Goal: Task Accomplishment & Management: Manage account settings

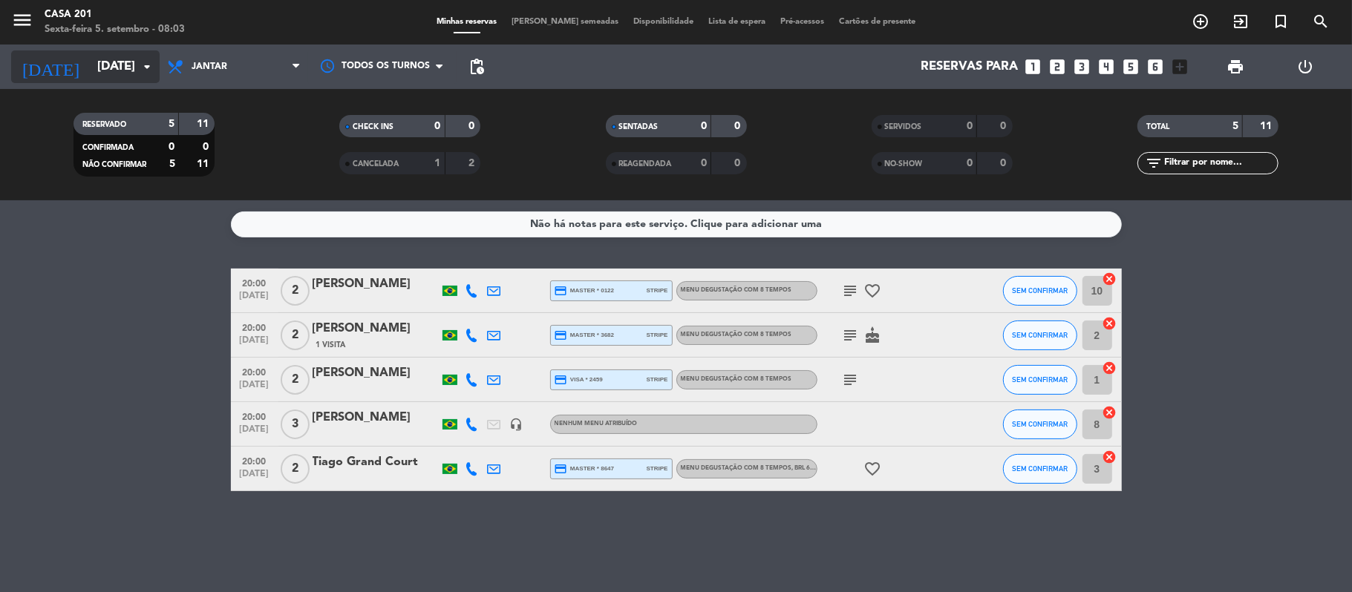
click at [122, 62] on input "[DATE]" at bounding box center [170, 67] width 160 height 29
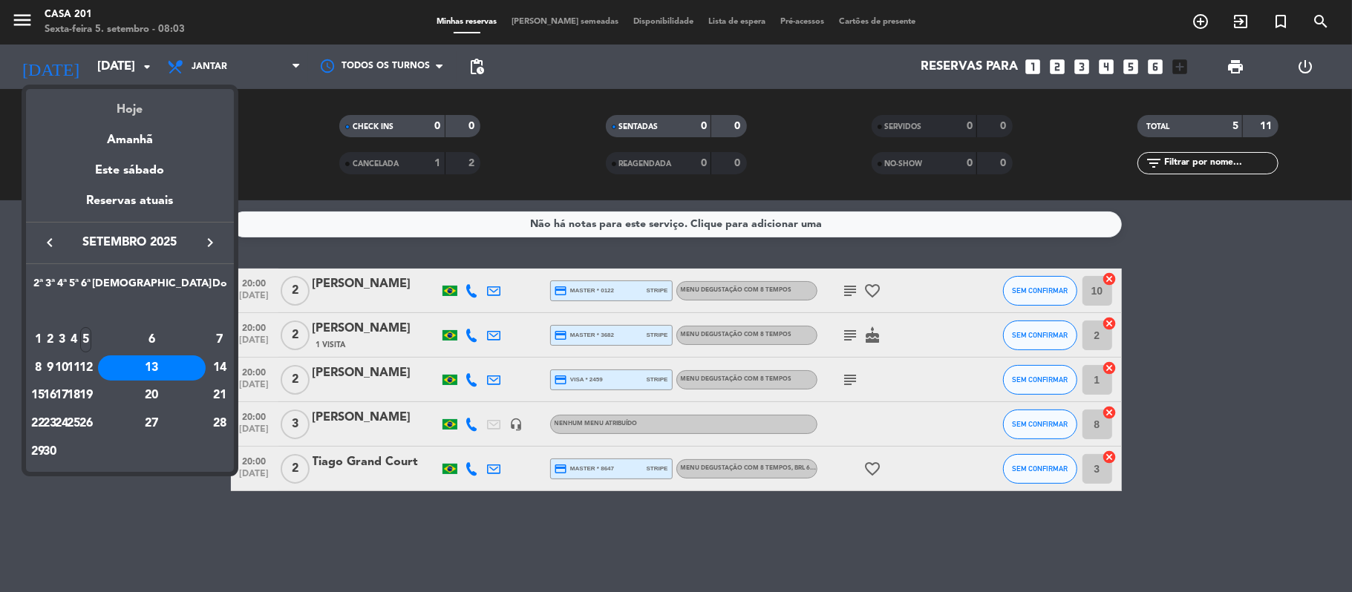
click at [122, 108] on div "Hoje" at bounding box center [130, 104] width 208 height 30
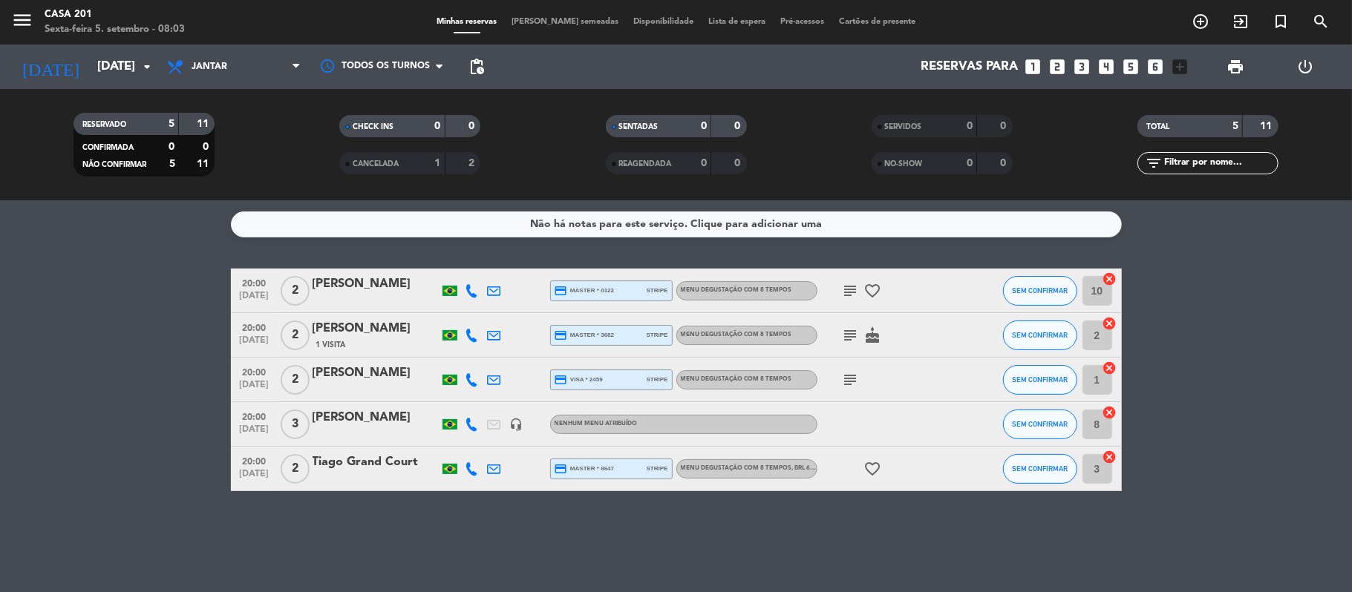
type input "Sex 5 set"
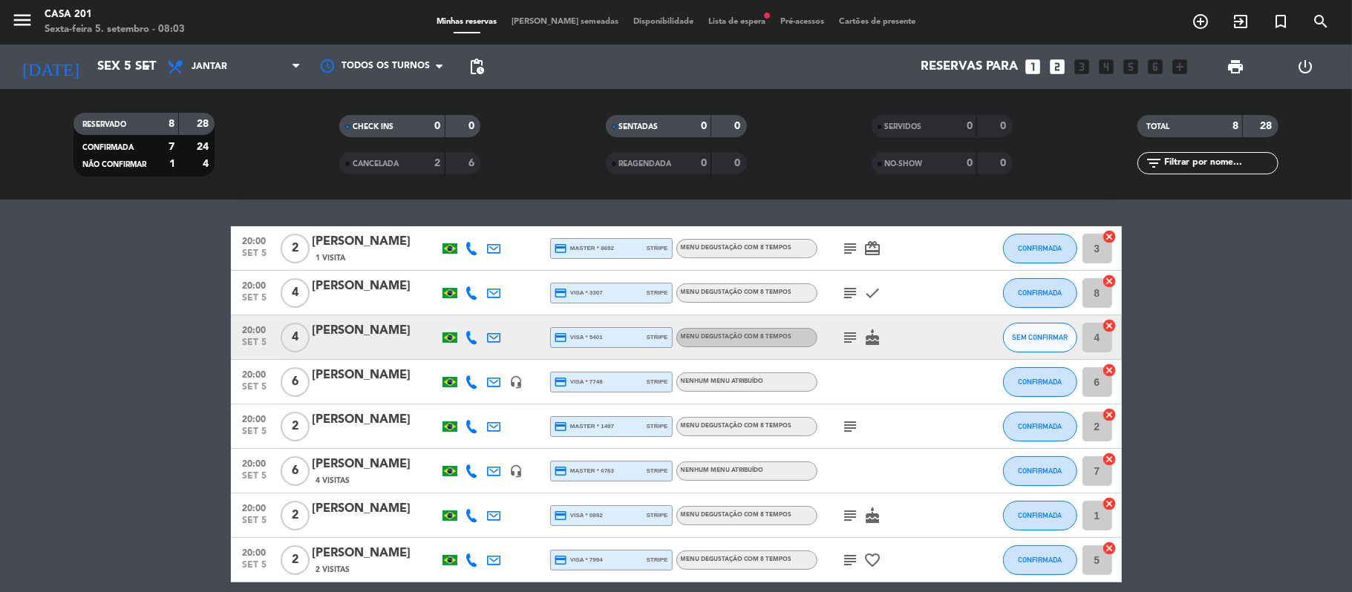
scroll to position [42, 0]
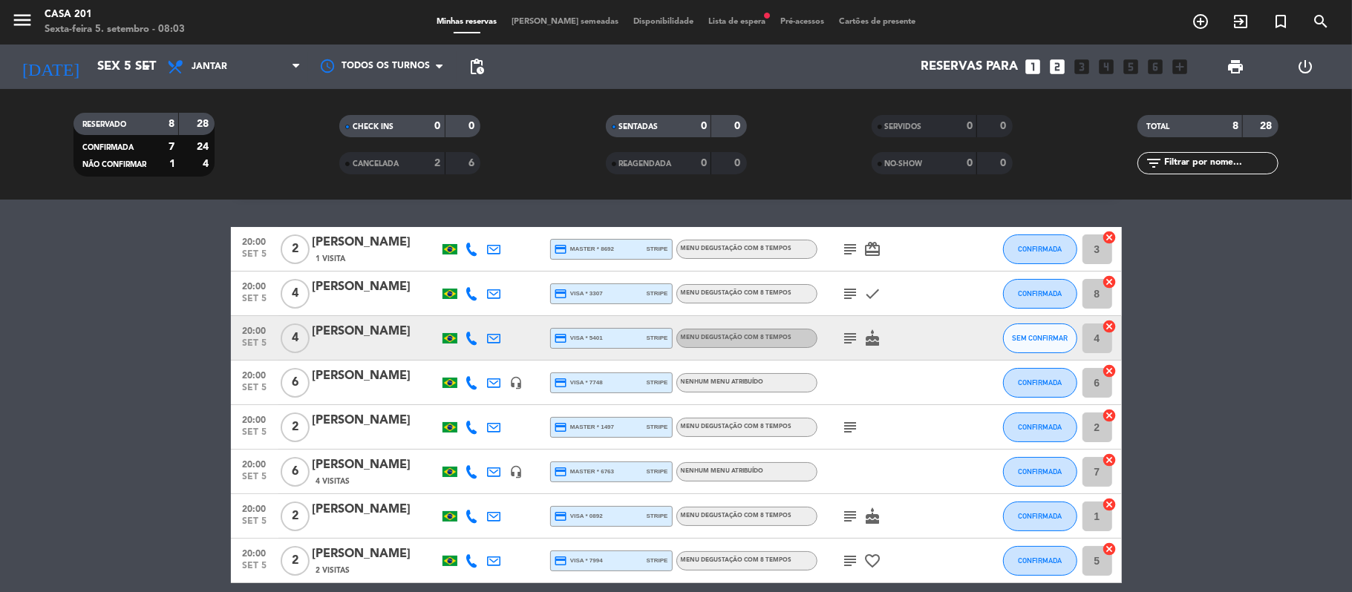
click at [852, 241] on icon "subject" at bounding box center [851, 250] width 18 height 18
click at [848, 287] on icon "subject" at bounding box center [851, 294] width 18 height 18
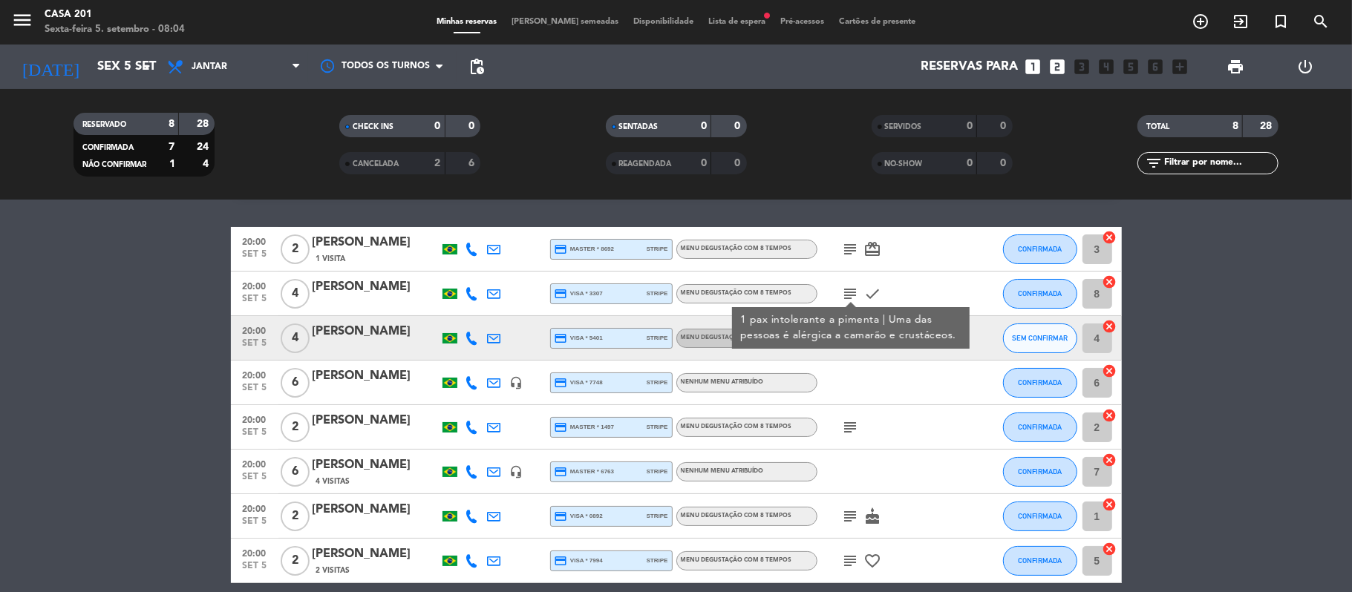
click at [848, 287] on icon "subject" at bounding box center [851, 294] width 18 height 18
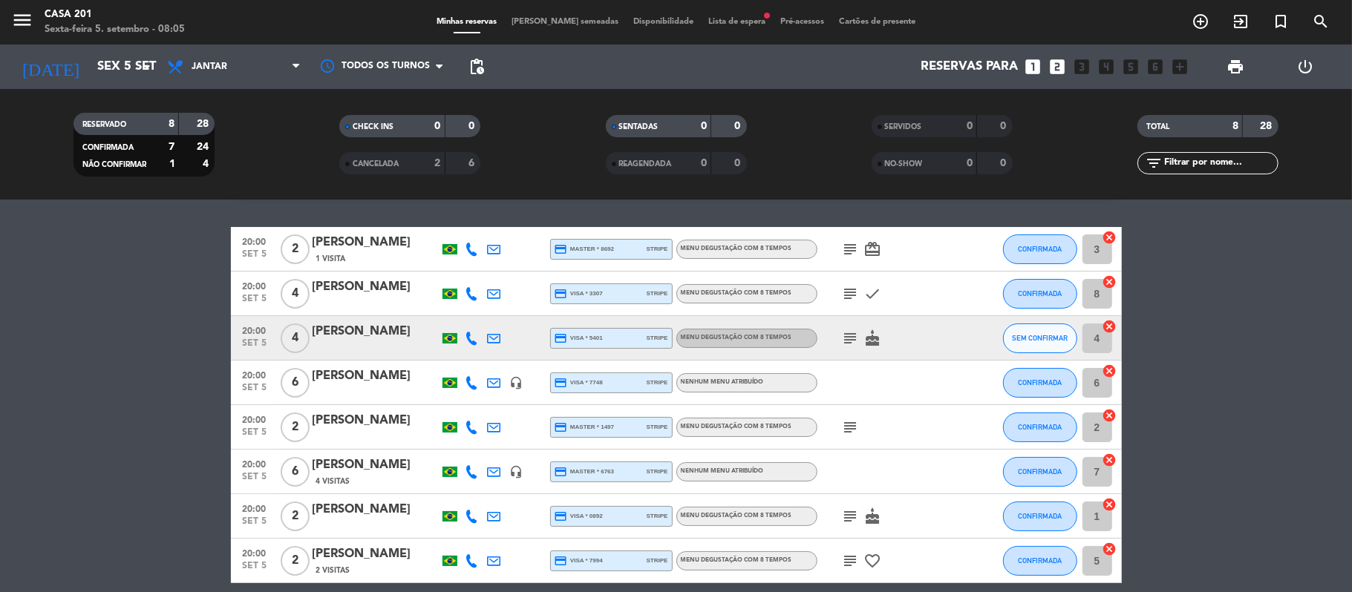
click at [856, 255] on icon "subject" at bounding box center [851, 250] width 18 height 18
click at [850, 244] on icon "subject" at bounding box center [851, 250] width 18 height 18
click at [848, 290] on icon "subject" at bounding box center [851, 294] width 18 height 18
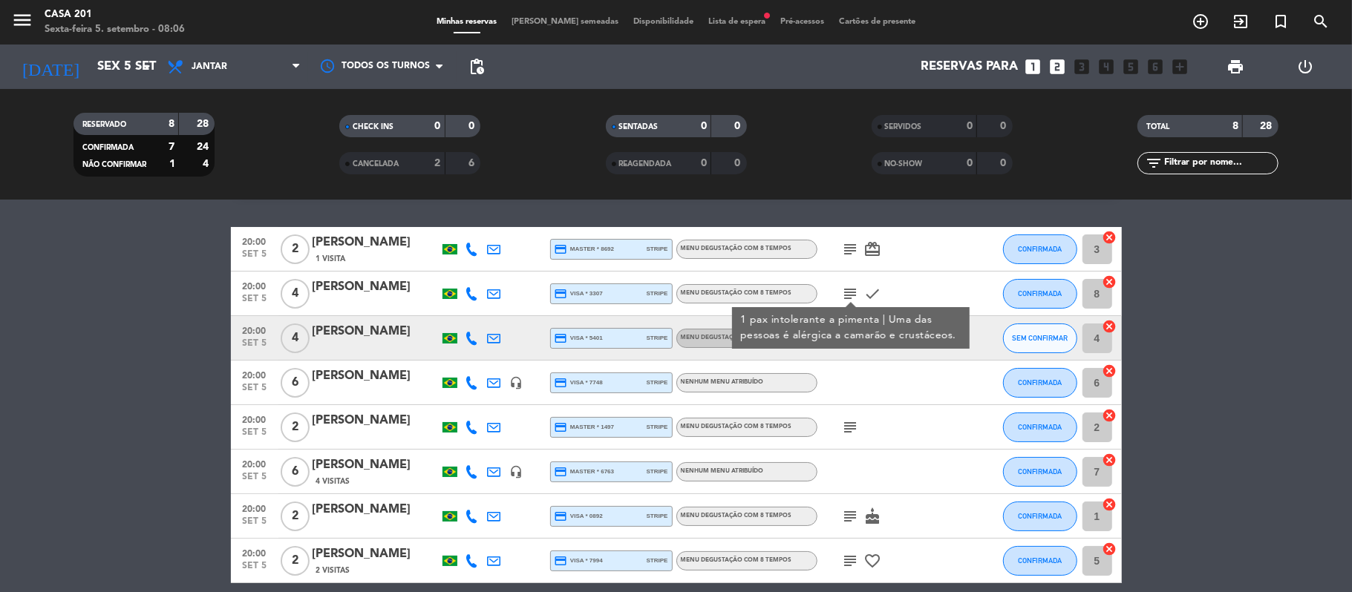
click at [851, 422] on icon "subject" at bounding box center [851, 428] width 18 height 18
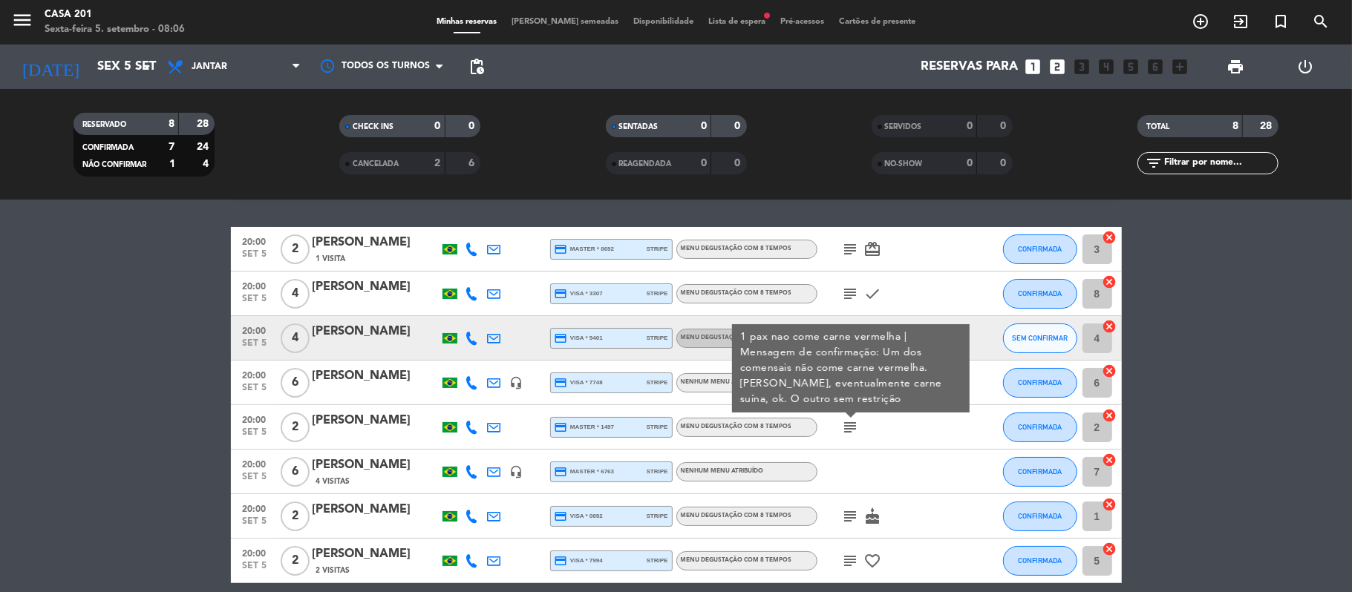
click at [851, 422] on icon "subject" at bounding box center [851, 428] width 18 height 18
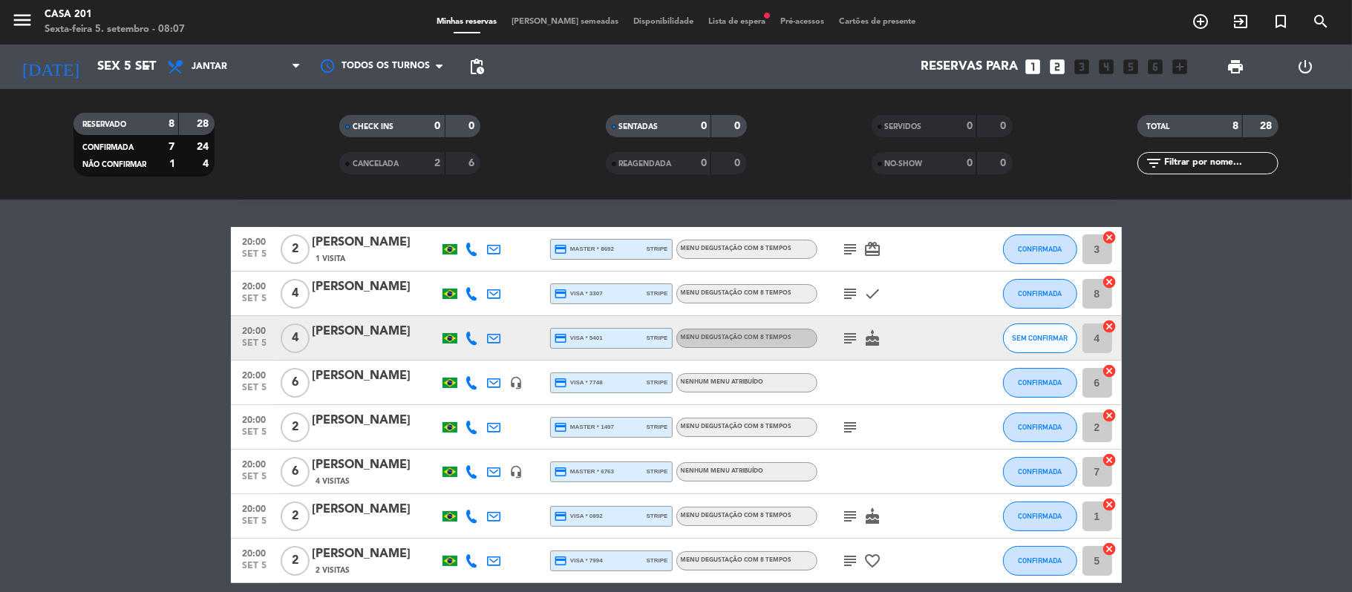
click at [849, 514] on icon "subject" at bounding box center [851, 517] width 18 height 18
click at [850, 559] on icon "subject" at bounding box center [851, 561] width 18 height 18
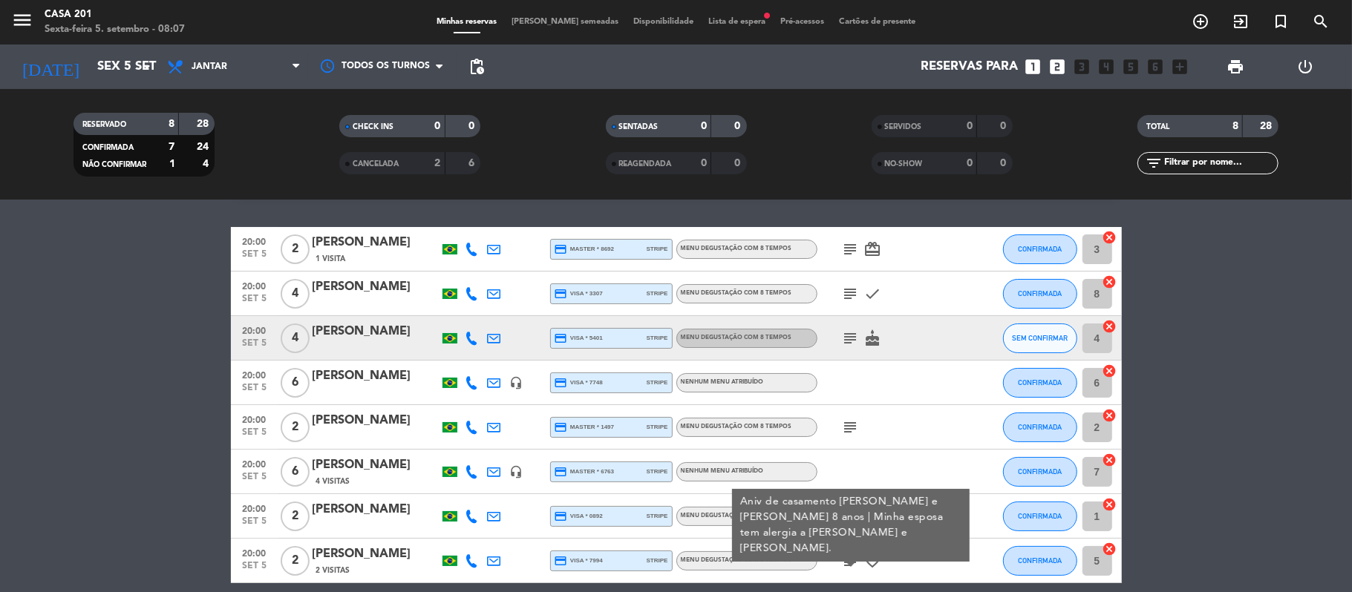
click at [850, 249] on icon "subject" at bounding box center [851, 250] width 18 height 18
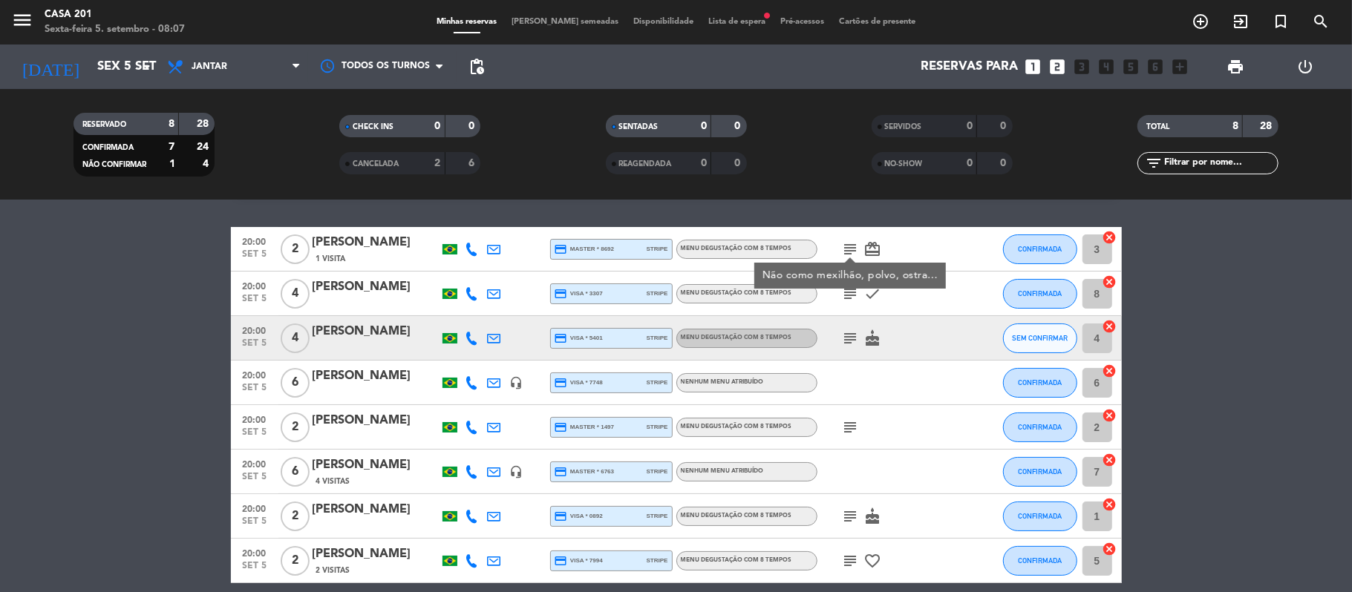
click at [850, 249] on icon "subject" at bounding box center [851, 250] width 18 height 18
click at [849, 292] on icon "subject" at bounding box center [851, 294] width 18 height 18
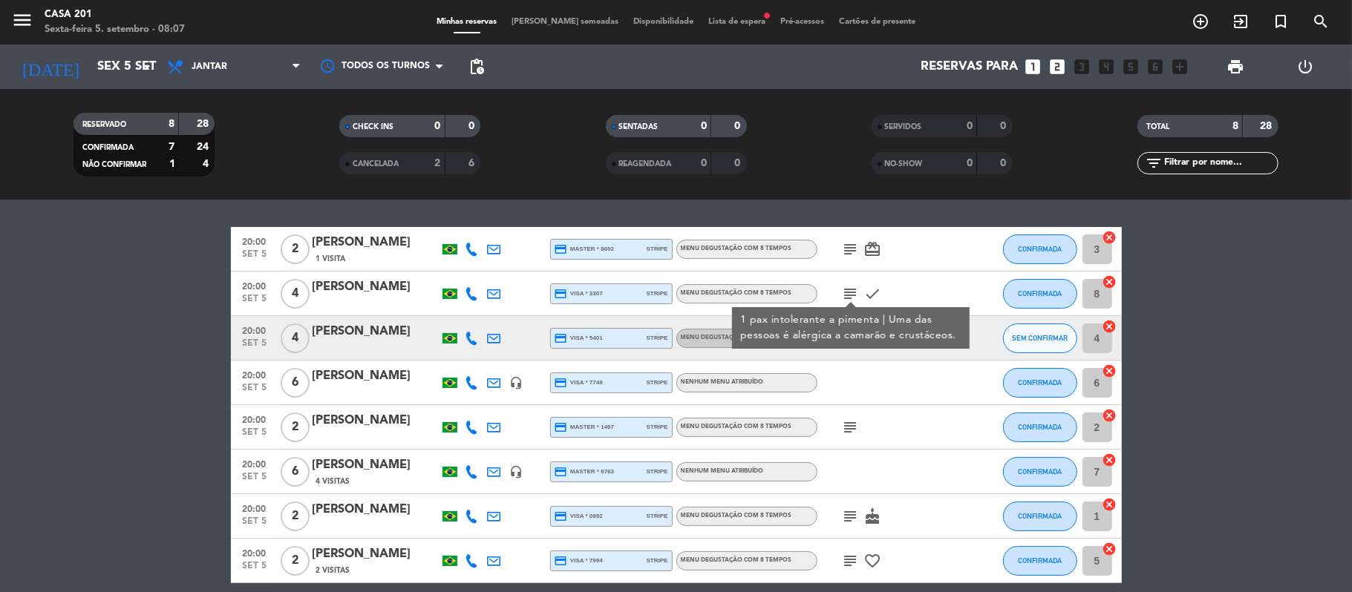
click at [849, 300] on icon "subject" at bounding box center [851, 294] width 18 height 18
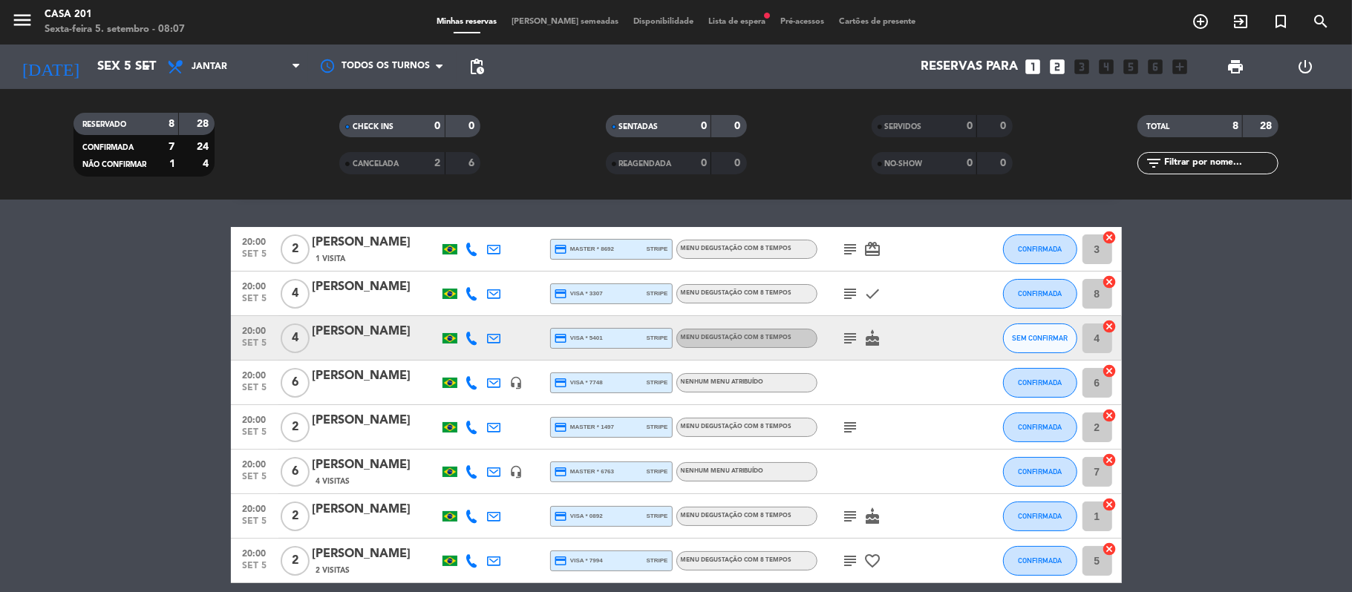
click at [843, 336] on icon "subject" at bounding box center [851, 339] width 18 height 18
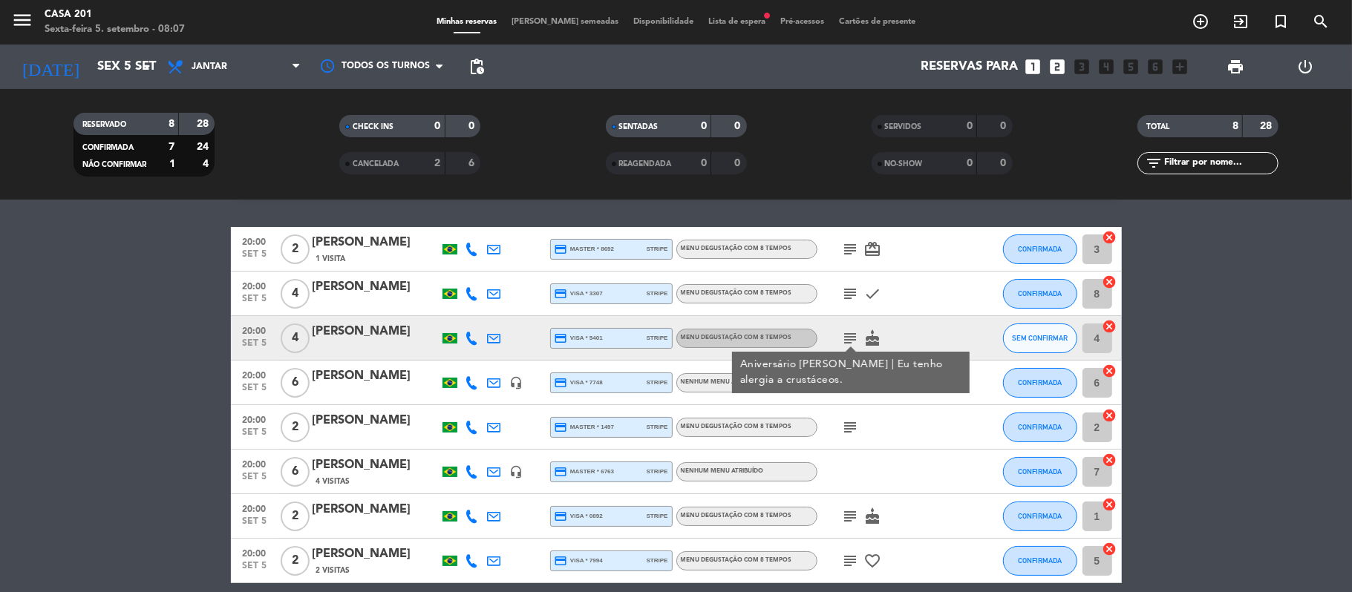
click at [843, 333] on icon "subject" at bounding box center [851, 339] width 18 height 18
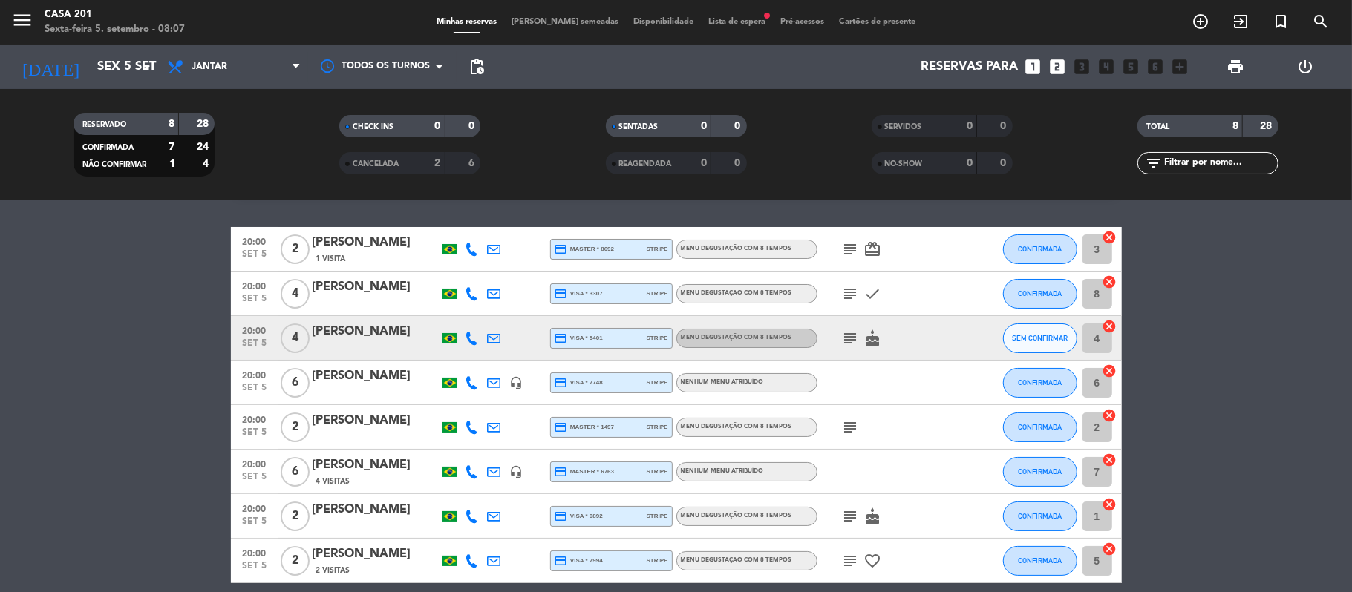
click at [845, 431] on icon "subject" at bounding box center [851, 428] width 18 height 18
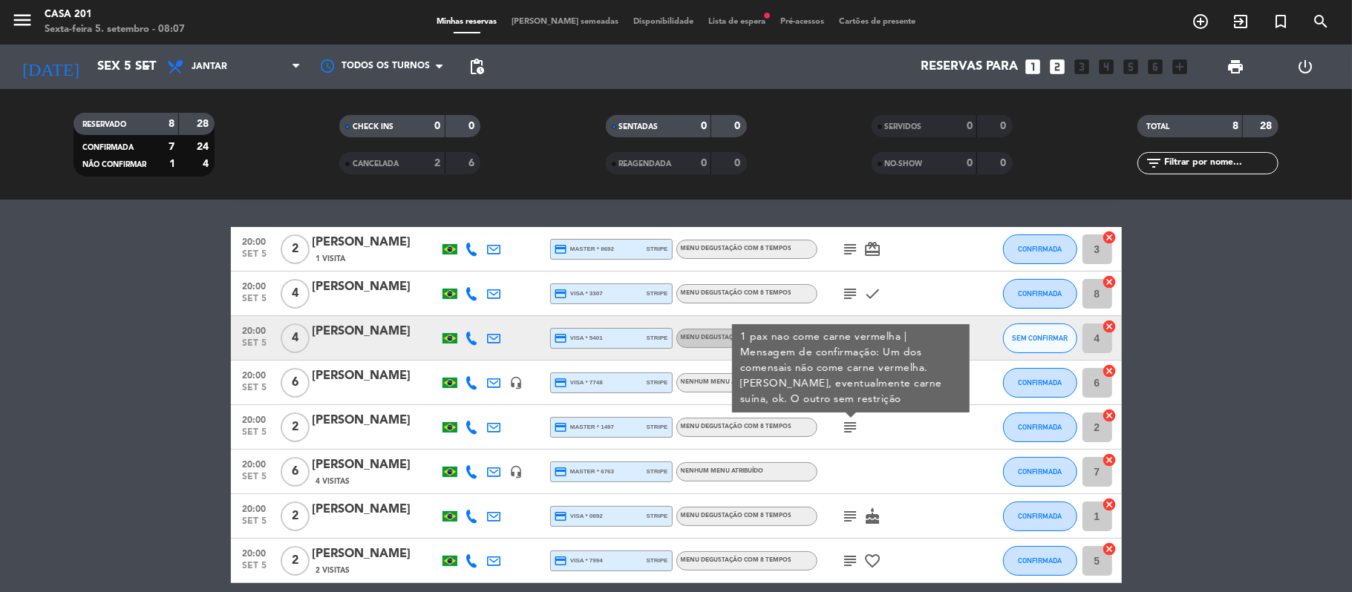
click at [845, 431] on icon "subject" at bounding box center [851, 428] width 18 height 18
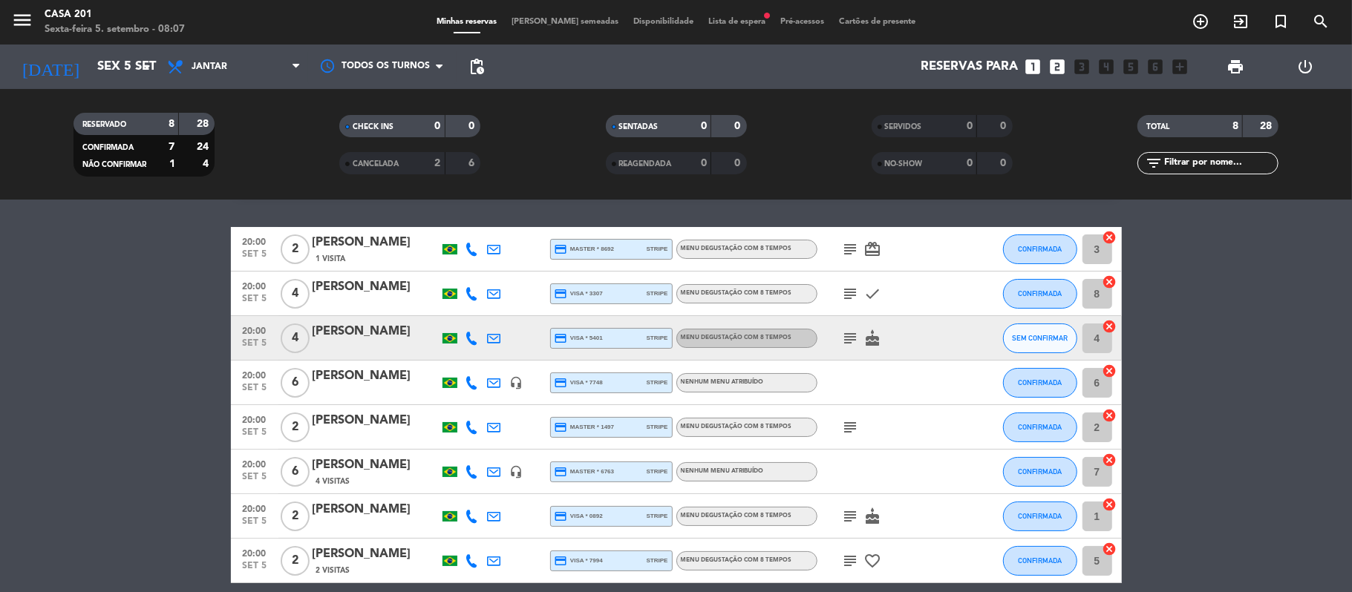
click at [842, 520] on icon "subject" at bounding box center [851, 517] width 18 height 18
click at [843, 567] on icon "subject" at bounding box center [851, 561] width 18 height 18
